Goal: Task Accomplishment & Management: Manage account settings

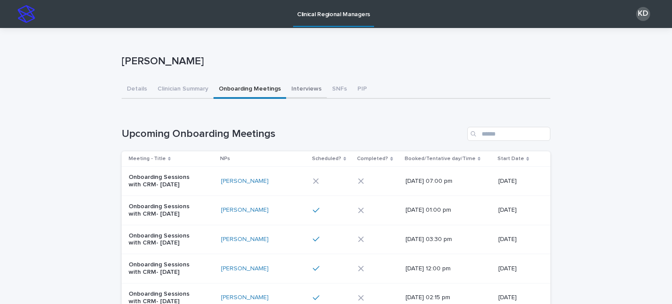
click at [314, 83] on button "Interviews" at bounding box center [306, 89] width 41 height 18
click at [327, 89] on button "SNFs" at bounding box center [339, 89] width 25 height 18
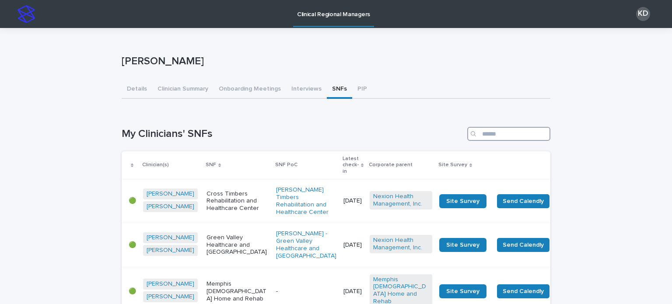
click at [522, 133] on input "Search" at bounding box center [508, 134] width 83 height 14
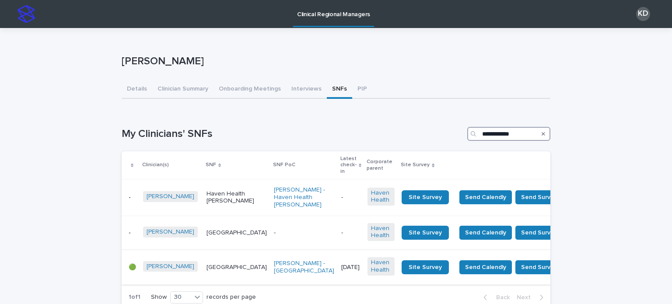
type input "**********"
click at [338, 271] on td "8/4/2025" at bounding box center [351, 267] width 26 height 35
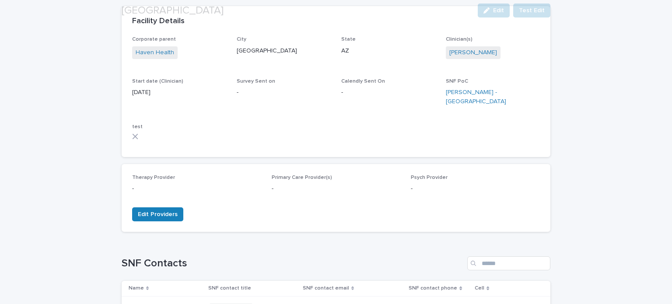
scroll to position [175, 0]
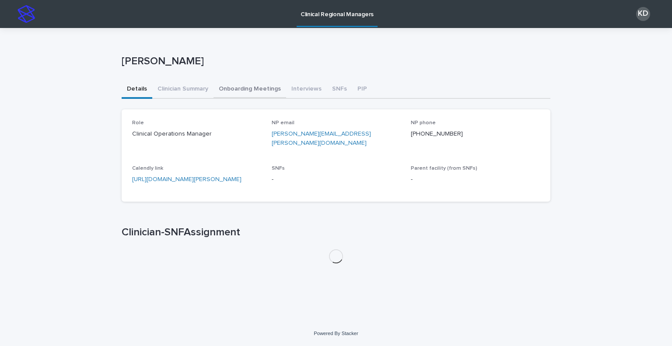
click at [257, 91] on button "Onboarding Meetings" at bounding box center [249, 89] width 73 height 18
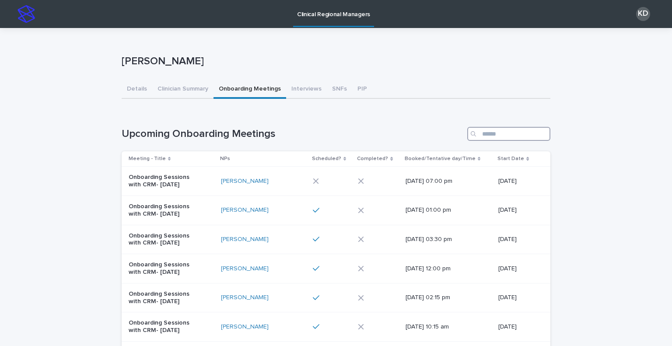
click at [502, 133] on input "Search" at bounding box center [508, 134] width 83 height 14
type input "*****"
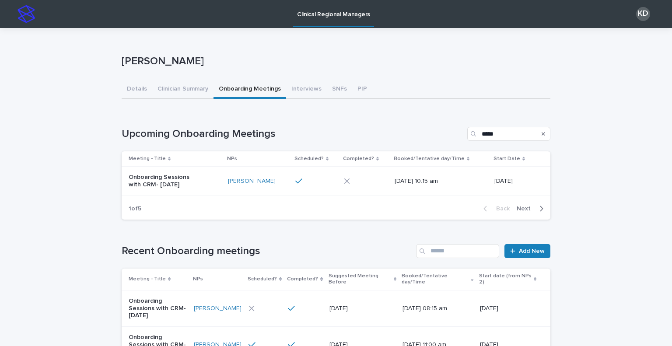
click at [185, 191] on div "Onboarding Sessions with CRM- [DATE]" at bounding box center [175, 181] width 92 height 22
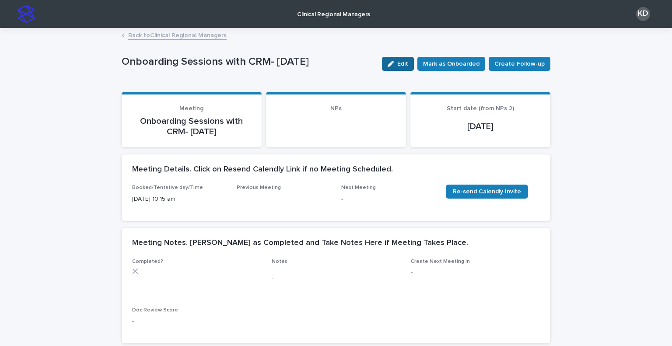
click at [406, 61] on span "Edit" at bounding box center [402, 64] width 11 height 6
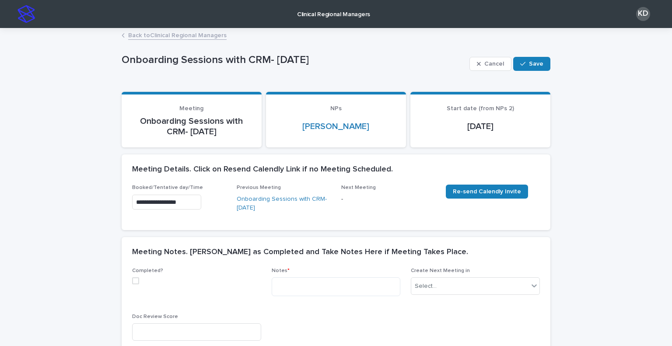
click at [132, 285] on div "Completed?" at bounding box center [196, 280] width 129 height 24
click at [132, 282] on span at bounding box center [135, 280] width 7 height 7
click at [296, 282] on textarea at bounding box center [336, 286] width 129 height 19
paste textarea "**********"
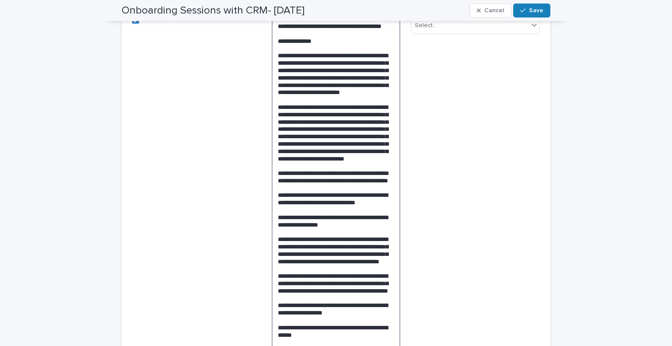
scroll to position [129, 0]
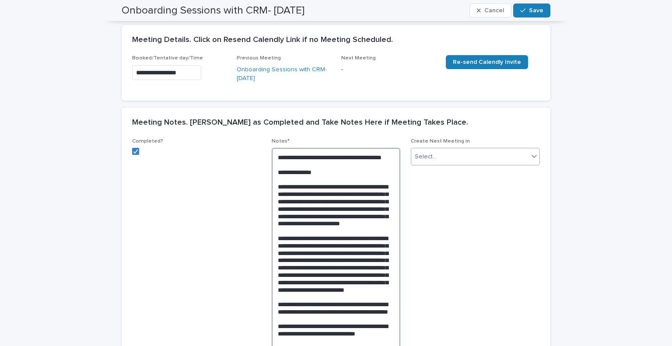
type textarea "**********"
click at [477, 154] on div "Select..." at bounding box center [469, 157] width 117 height 14
click at [452, 220] on div "1 Week" at bounding box center [472, 218] width 128 height 15
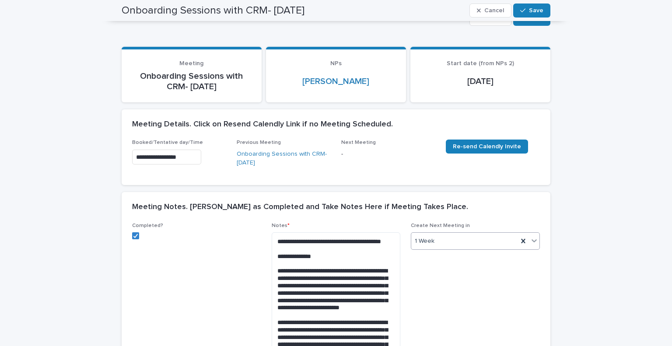
scroll to position [42, 0]
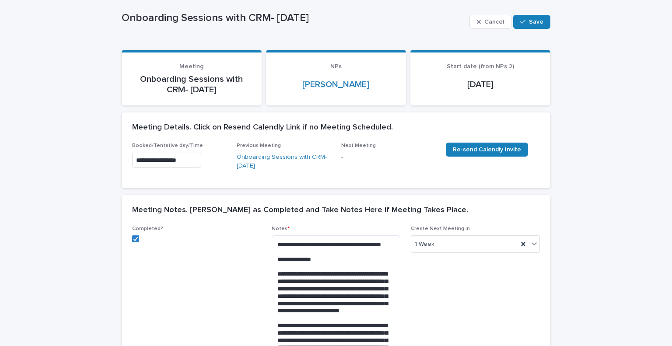
drag, startPoint x: 532, startPoint y: 17, endPoint x: 527, endPoint y: 83, distance: 65.4
click at [532, 19] on span "Save" at bounding box center [536, 22] width 14 height 6
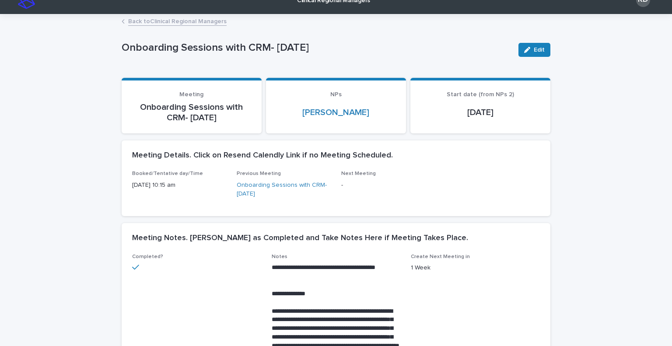
scroll to position [0, 0]
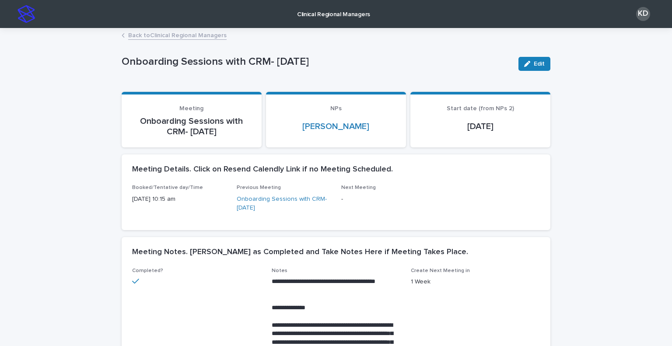
click at [162, 33] on link "Back to Clinical Regional Managers" at bounding box center [177, 35] width 98 height 10
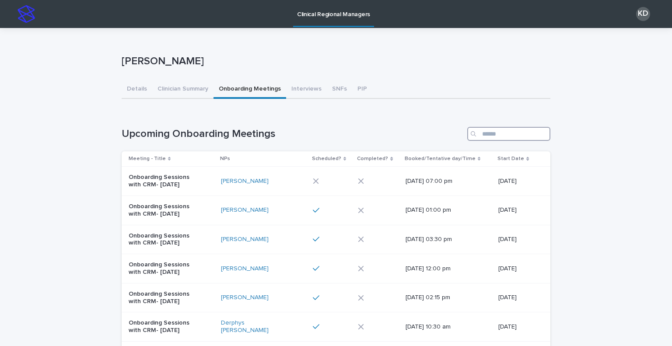
click at [510, 134] on input "Search" at bounding box center [508, 134] width 83 height 14
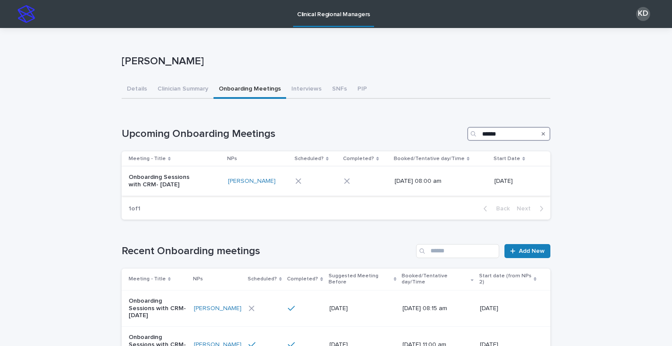
type input "******"
click at [180, 175] on p "Onboarding Sessions with CRM- [DATE]" at bounding box center [165, 181] width 73 height 15
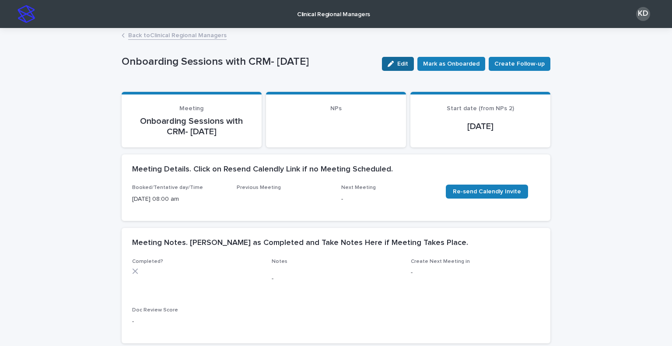
click at [388, 63] on button "Edit" at bounding box center [398, 64] width 32 height 14
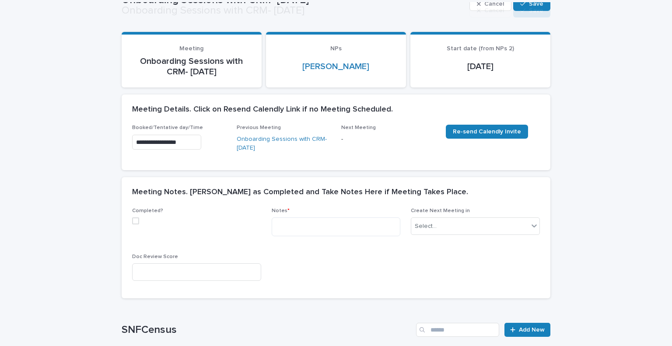
scroll to position [131, 0]
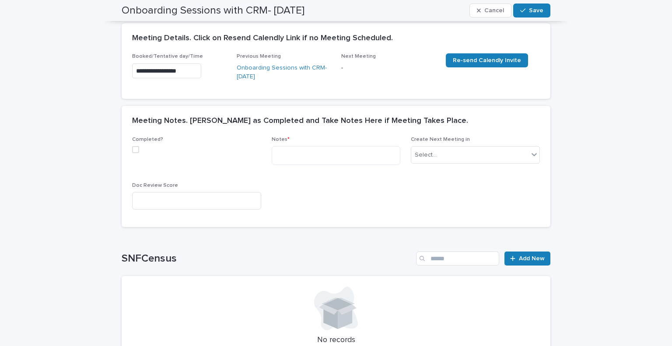
click at [133, 152] on span at bounding box center [135, 149] width 7 height 7
click at [308, 155] on textarea at bounding box center [336, 155] width 129 height 19
paste textarea "**********"
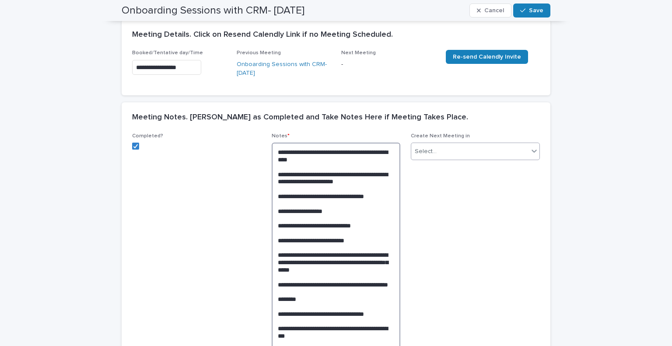
type textarea "**********"
click at [446, 154] on div "Select..." at bounding box center [469, 151] width 117 height 14
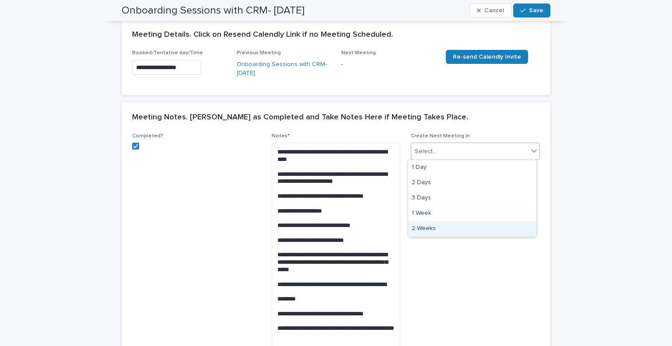
click at [447, 230] on div "2 Weeks" at bounding box center [472, 228] width 128 height 15
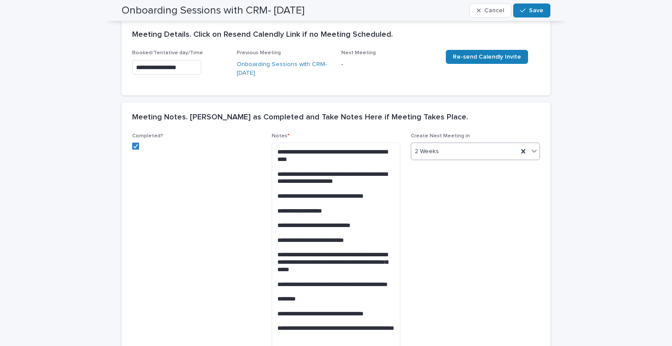
click at [494, 248] on span "Create Next Meeting in option 2 Weeks, selected. 0 results available. Select is…" at bounding box center [475, 246] width 129 height 227
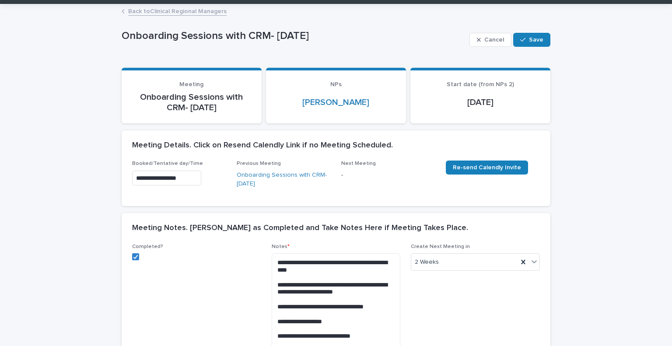
scroll to position [0, 0]
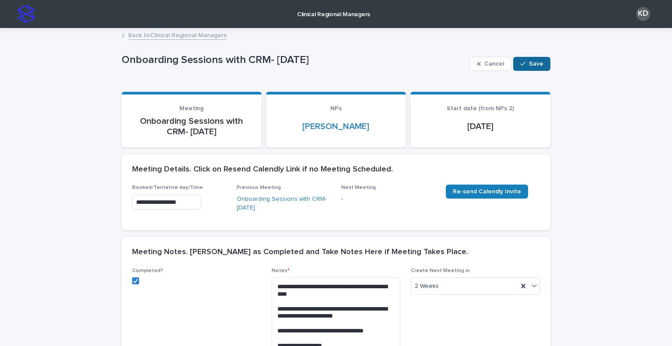
click at [527, 58] on button "Save" at bounding box center [531, 64] width 37 height 14
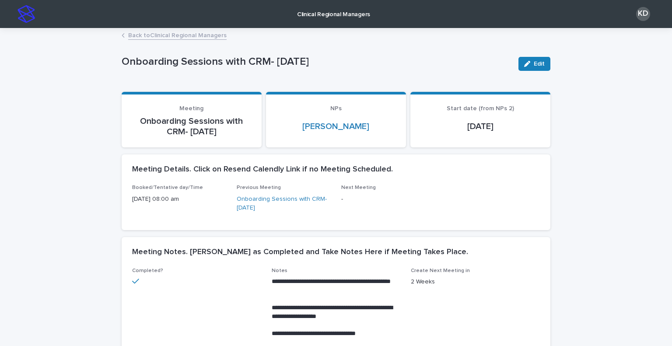
click at [192, 34] on link "Back to Clinical Regional Managers" at bounding box center [177, 35] width 98 height 10
